Goal: Transaction & Acquisition: Book appointment/travel/reservation

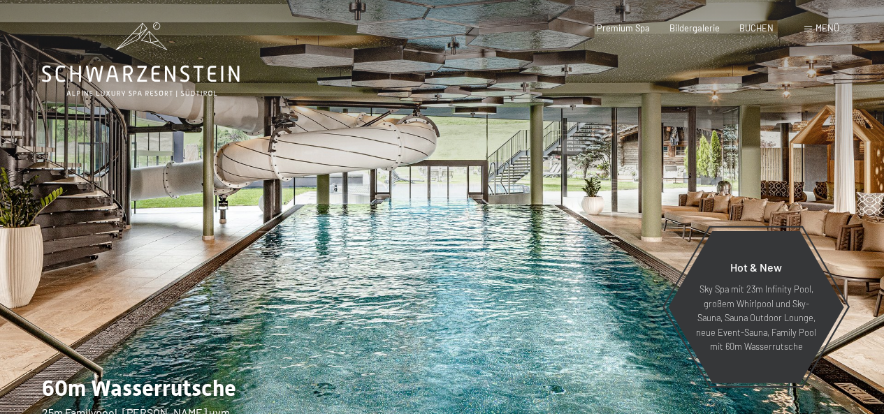
click at [515, 122] on div at bounding box center [663, 227] width 442 height 454
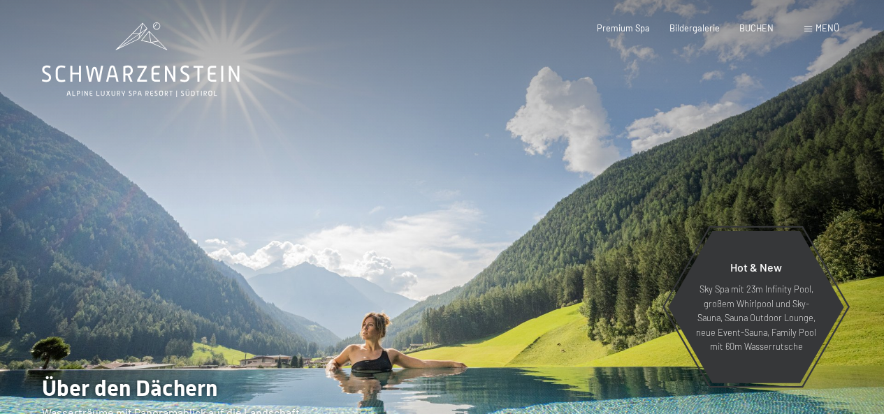
click at [515, 122] on div at bounding box center [663, 227] width 442 height 454
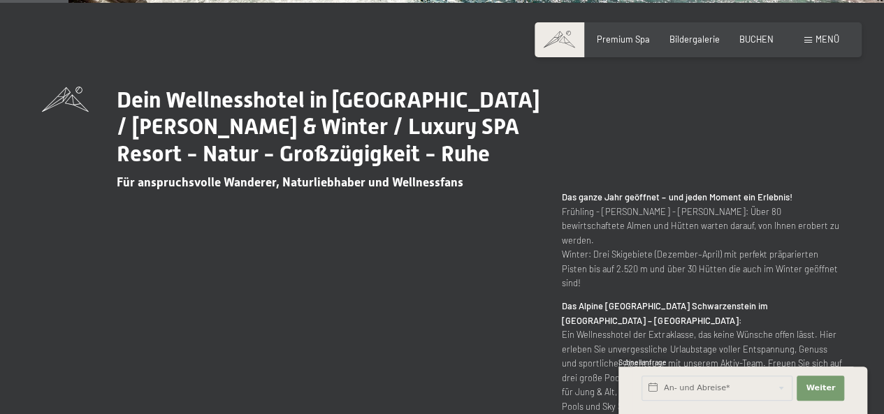
scroll to position [444, 0]
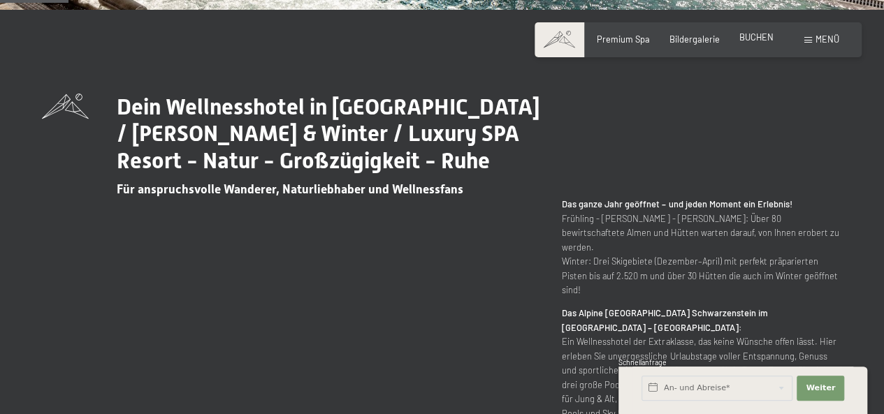
click at [761, 37] on span "BUCHEN" at bounding box center [756, 36] width 34 height 11
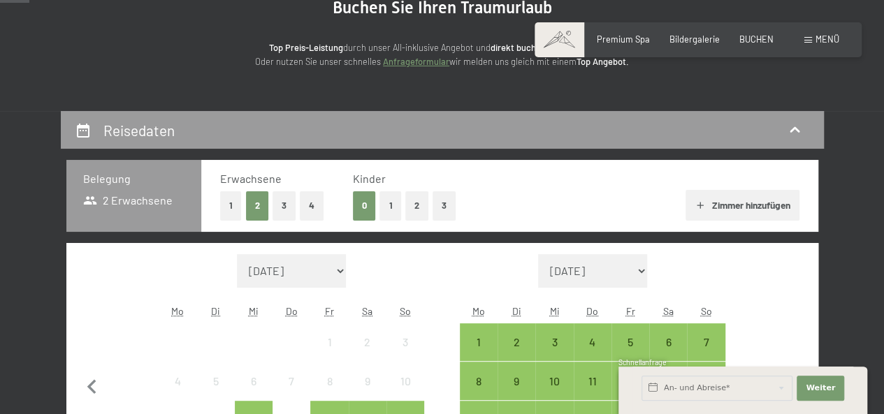
scroll to position [162, 0]
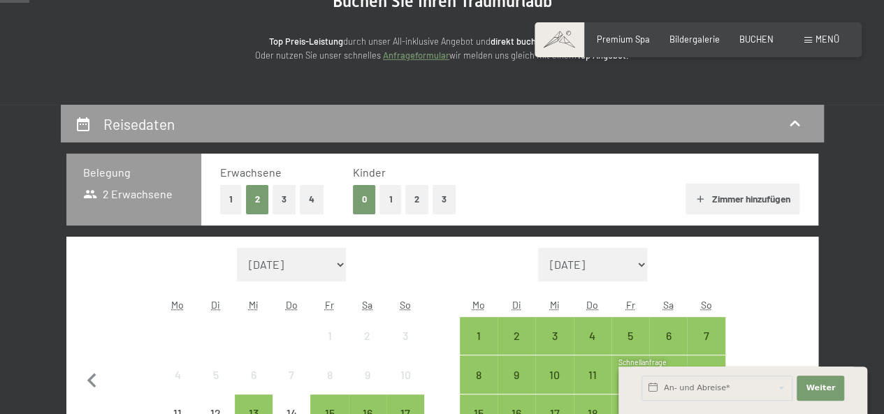
click at [741, 199] on button "Zimmer hinzufügen" at bounding box center [742, 199] width 114 height 31
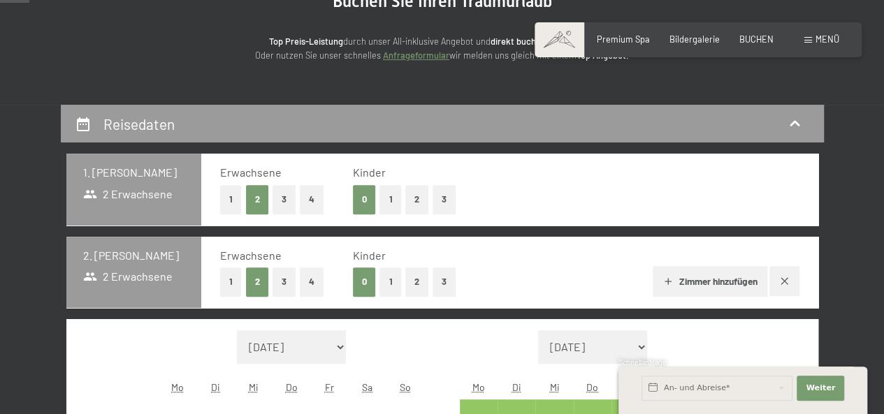
click at [703, 279] on button "Zimmer hinzufügen" at bounding box center [710, 281] width 114 height 31
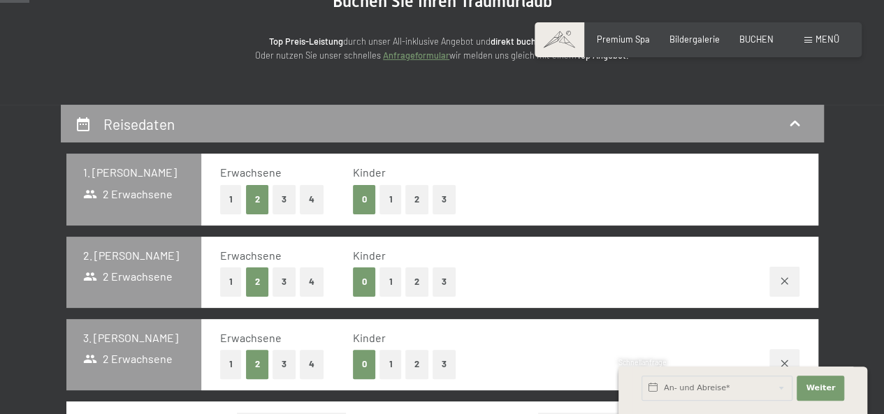
click at [785, 275] on button "button" at bounding box center [784, 282] width 30 height 30
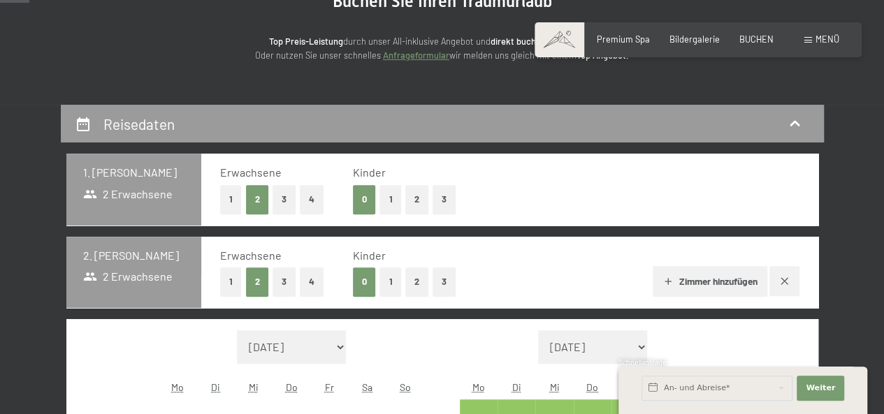
click at [779, 279] on icon "button" at bounding box center [784, 281] width 11 height 11
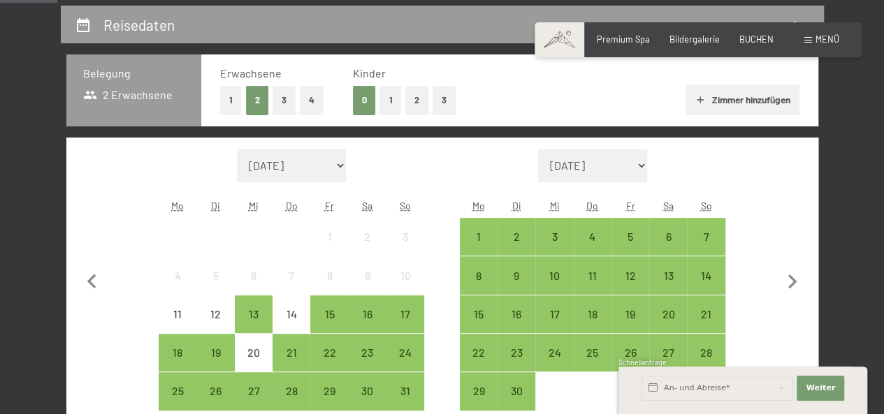
scroll to position [178, 0]
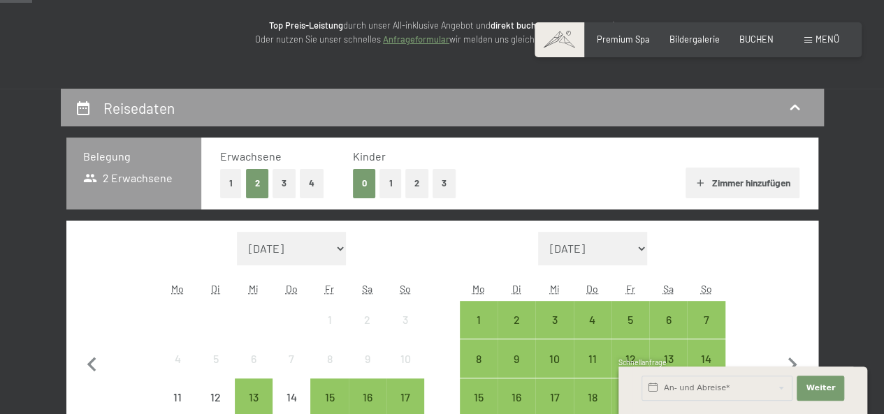
click at [639, 244] on select "[DATE] Oktober 2025 [DATE] Dezember 2025 Januar 2026 Februar 2026 März 2026 [DA…" at bounding box center [592, 249] width 109 height 34
select select "[DATE]"
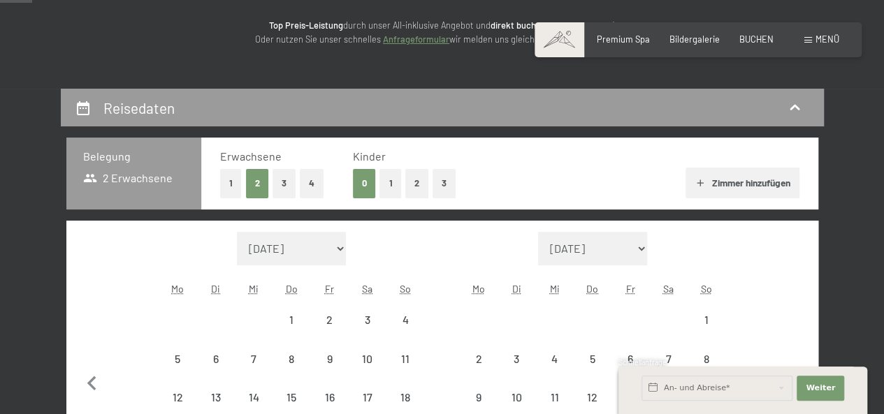
select select "[DATE]"
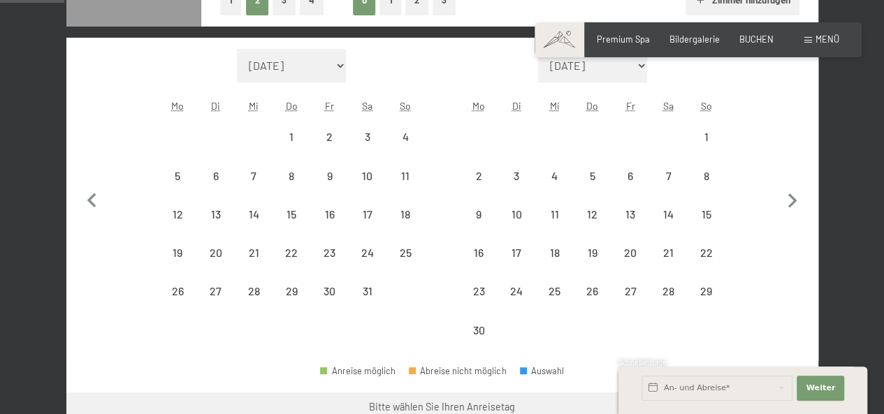
scroll to position [368, 0]
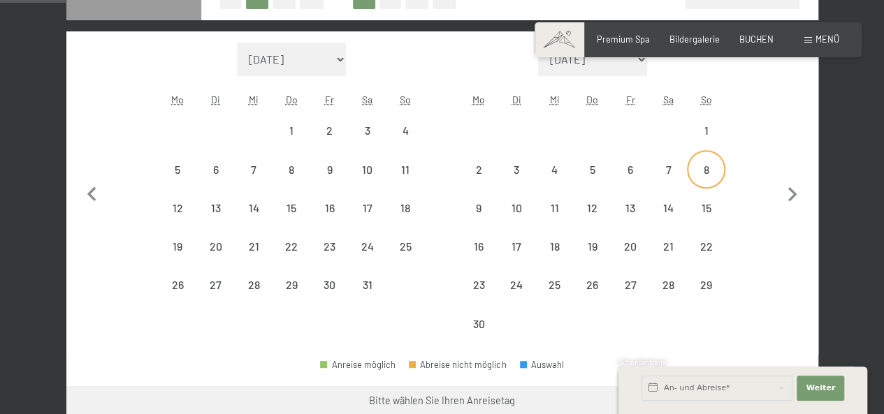
click at [708, 174] on div "8" at bounding box center [705, 181] width 35 height 35
select select "[DATE]"
click at [627, 203] on div "13" at bounding box center [630, 220] width 35 height 35
select select "[DATE]"
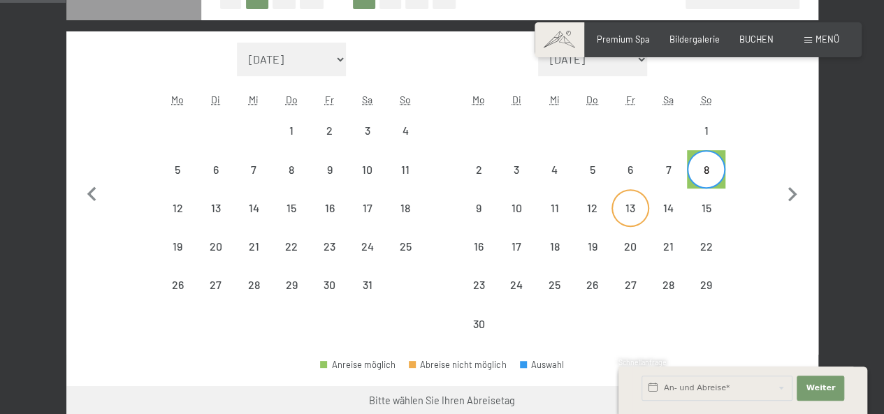
select select "[DATE]"
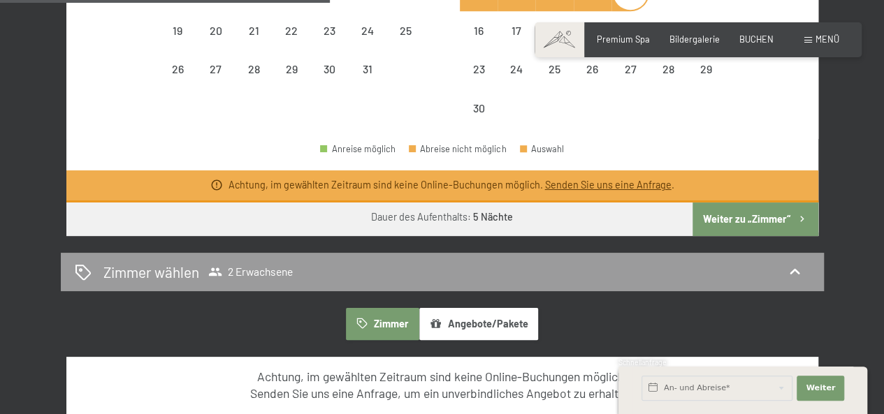
scroll to position [600, 0]
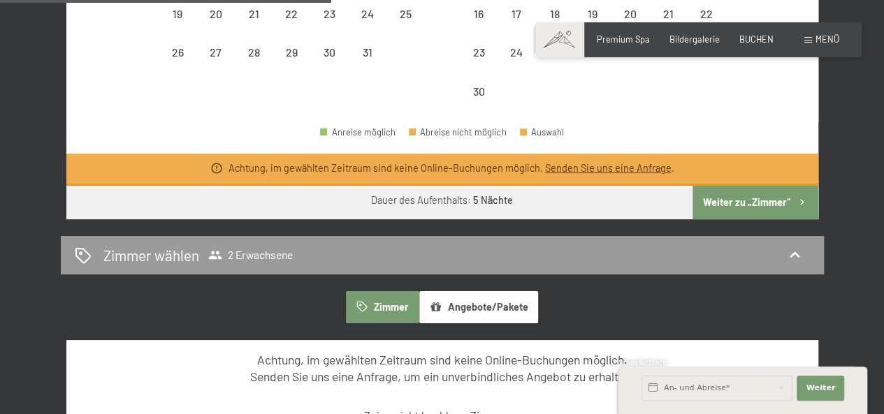
click at [746, 182] on div "Achtung, im gewählten Zeitraum sind keine Online-Buchungen möglich. Senden Sie …" at bounding box center [442, 170] width 752 height 32
click at [749, 203] on button "Weiter zu „Zimmer“" at bounding box center [754, 203] width 125 height 34
select select "[DATE]"
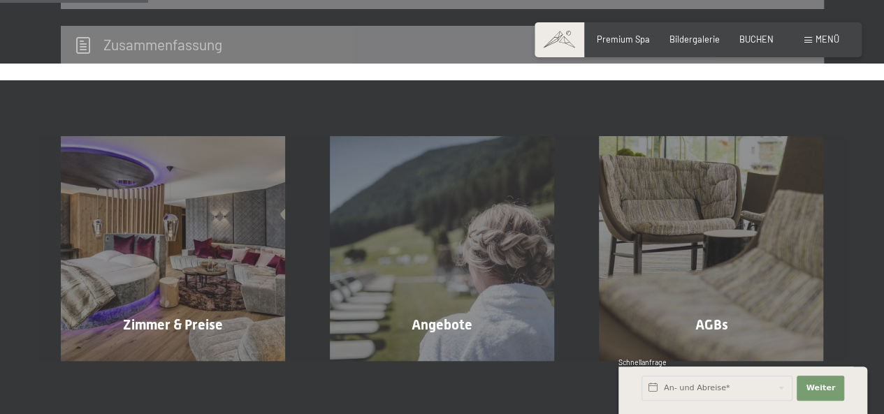
scroll to position [267, 0]
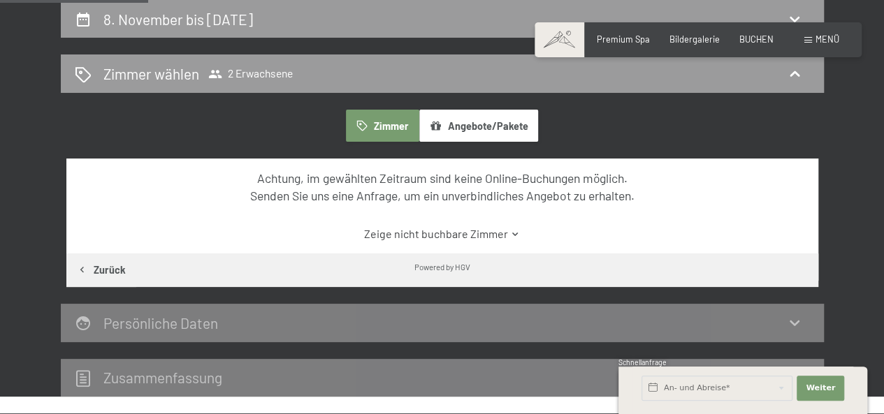
click at [447, 235] on link "Zeige nicht buchbare Zimmer" at bounding box center [442, 233] width 706 height 15
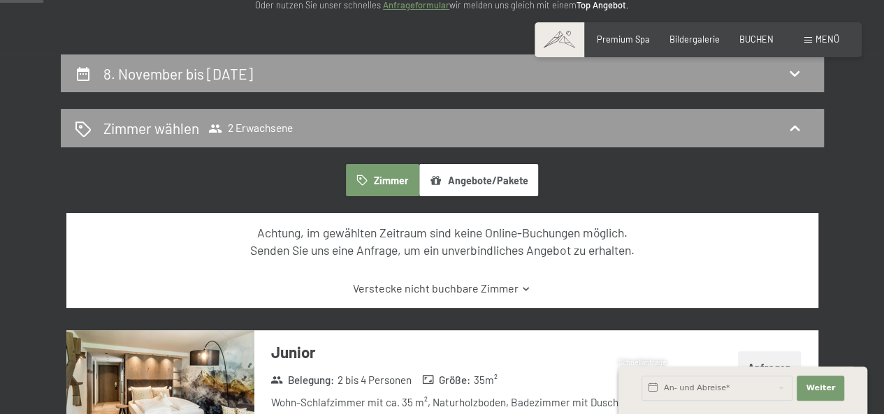
scroll to position [231, 0]
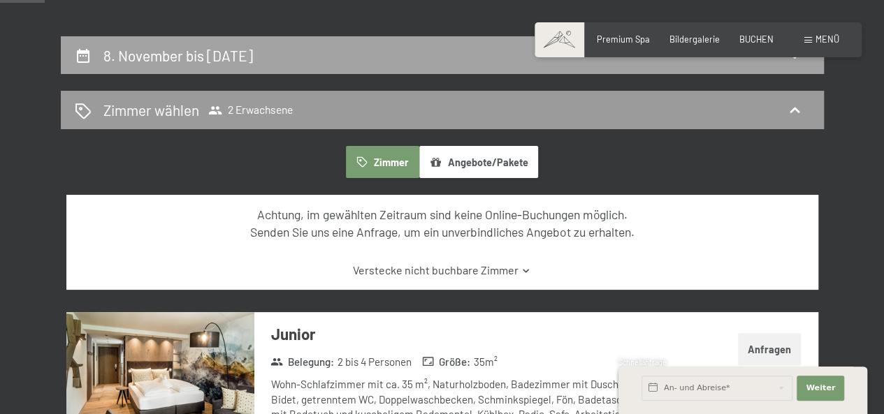
click at [78, 57] on icon at bounding box center [83, 56] width 17 height 17
select select "[DATE]"
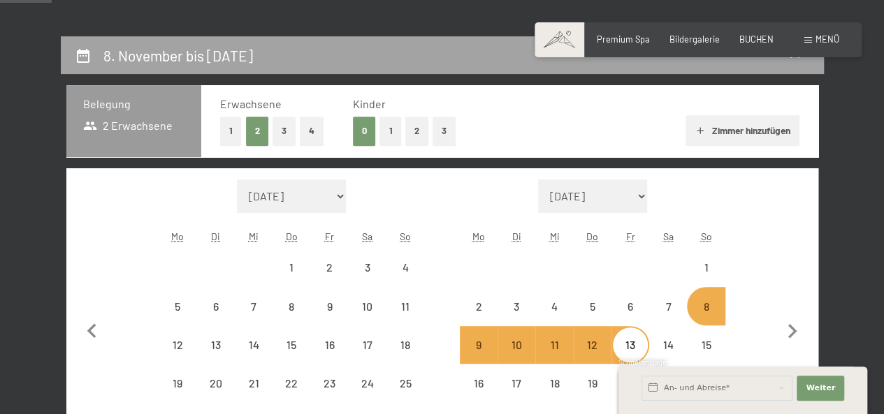
scroll to position [267, 0]
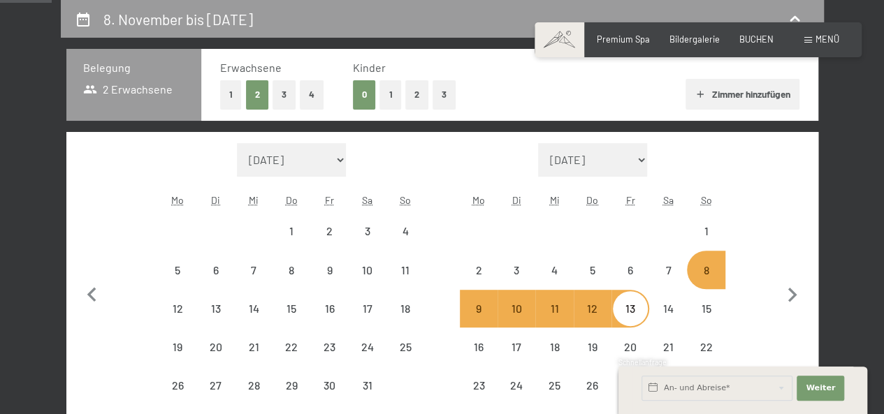
click at [712, 265] on div "8" at bounding box center [705, 282] width 35 height 35
select select "[DATE]"
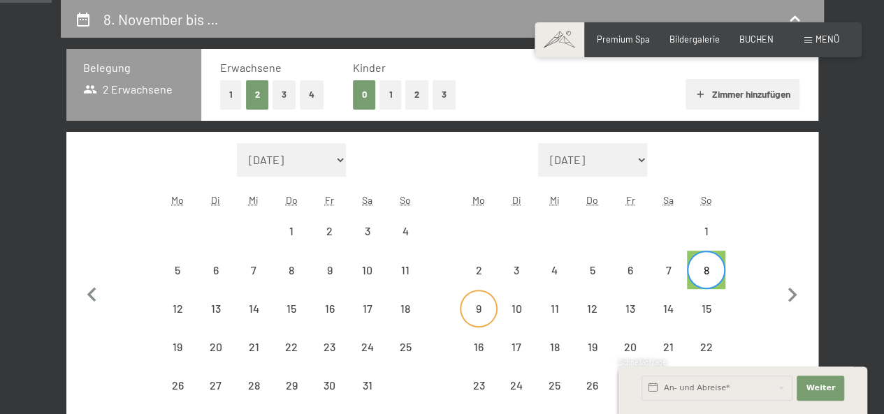
click at [478, 311] on div "9" at bounding box center [478, 320] width 35 height 35
select select "[DATE]"
click at [713, 272] on div "8" at bounding box center [705, 282] width 35 height 35
select select "[DATE]"
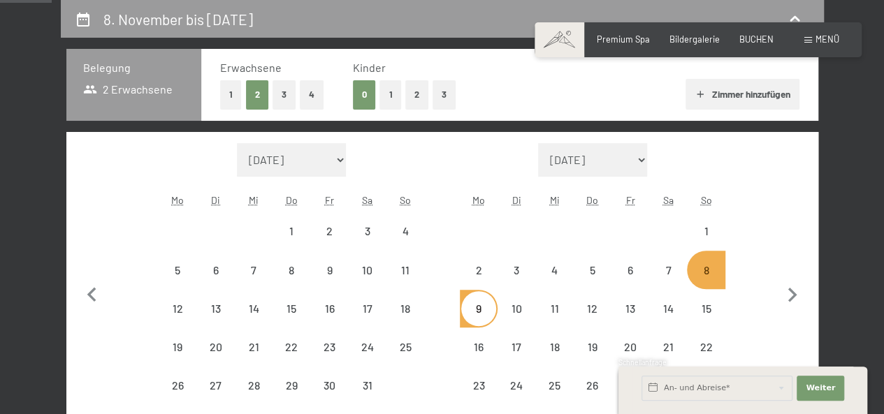
select select "[DATE]"
drag, startPoint x: 488, startPoint y: 310, endPoint x: 485, endPoint y: 301, distance: 8.8
click at [485, 301] on div "9" at bounding box center [478, 308] width 35 height 35
select select "[DATE]"
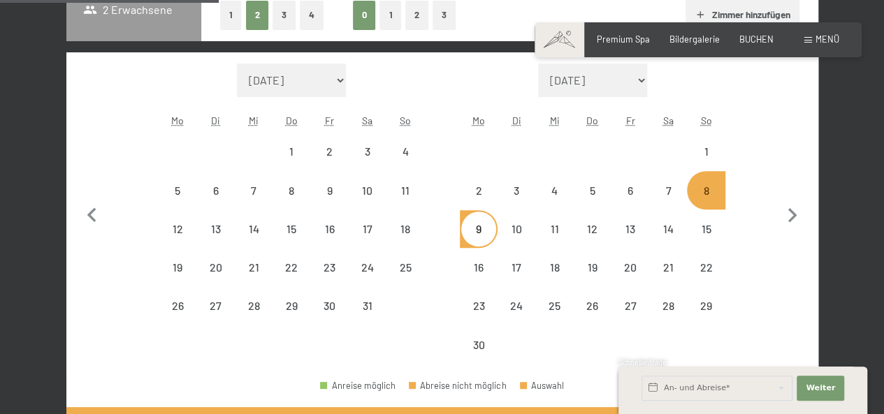
scroll to position [348, 0]
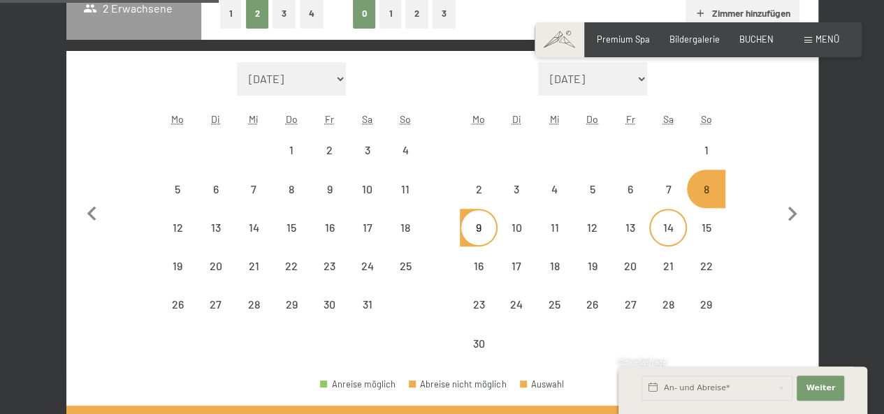
click at [669, 222] on div "14" at bounding box center [668, 239] width 35 height 35
select select "[DATE]"
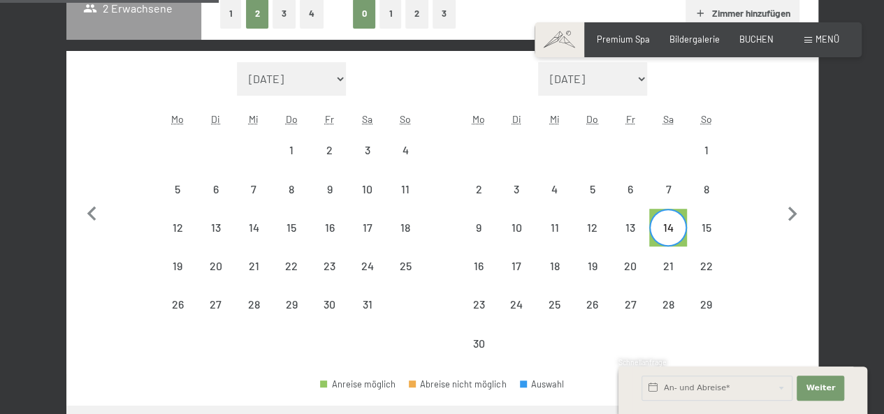
click at [324, 386] on div at bounding box center [323, 384] width 7 height 7
click at [478, 233] on div "9" at bounding box center [478, 239] width 35 height 35
select select "[DATE]"
click at [467, 384] on div "Abreise nicht möglich" at bounding box center [458, 384] width 98 height 9
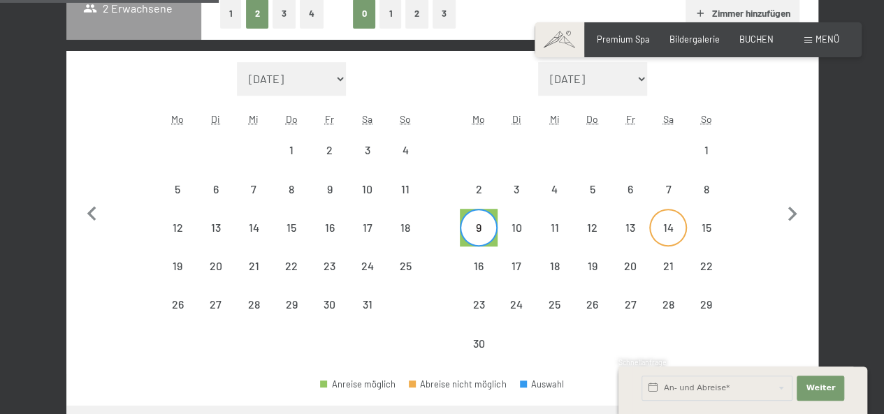
click at [674, 227] on div "14" at bounding box center [668, 239] width 35 height 35
select select "[DATE]"
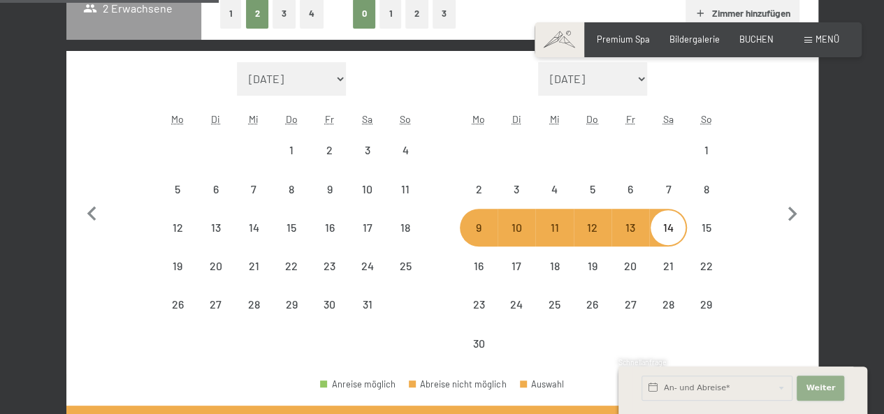
click at [818, 383] on span "Weiter" at bounding box center [820, 388] width 29 height 11
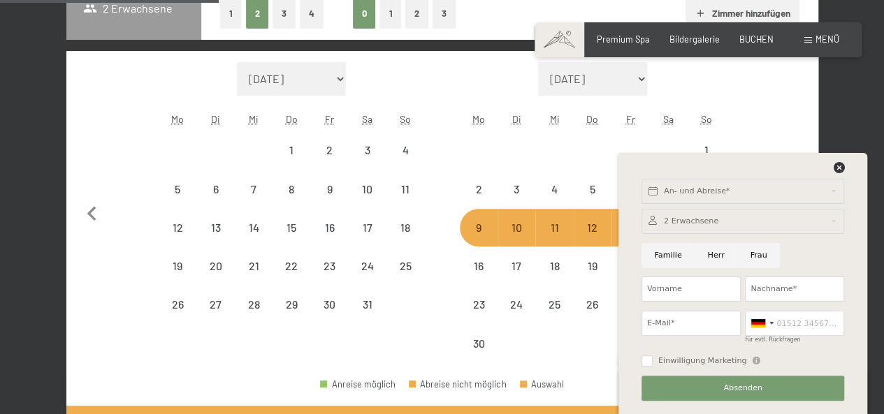
click at [124, 79] on div "Monat/Jahr [DATE] [DATE] Oktober 2025 [DATE] Dezember 2025 Januar 2026 Februar …" at bounding box center [442, 212] width 706 height 301
click at [839, 167] on icon at bounding box center [838, 167] width 11 height 11
